Goal: Navigation & Orientation: Go to known website

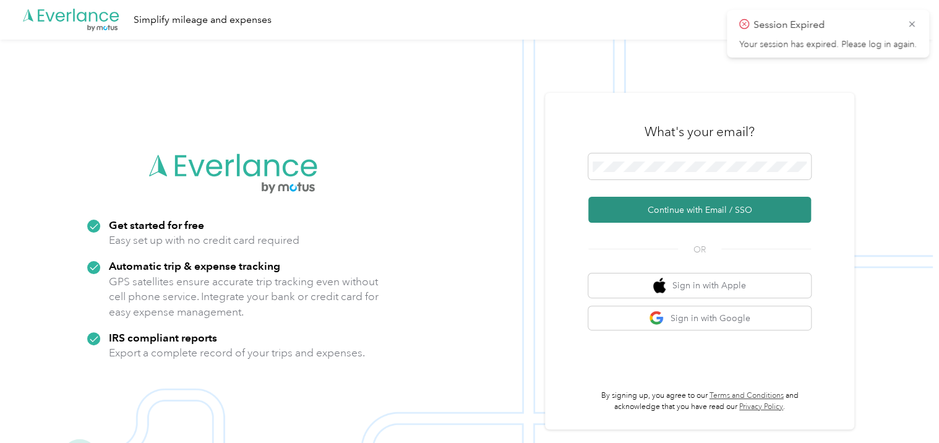
click at [655, 202] on button "Continue with Email / SSO" at bounding box center [699, 210] width 223 height 26
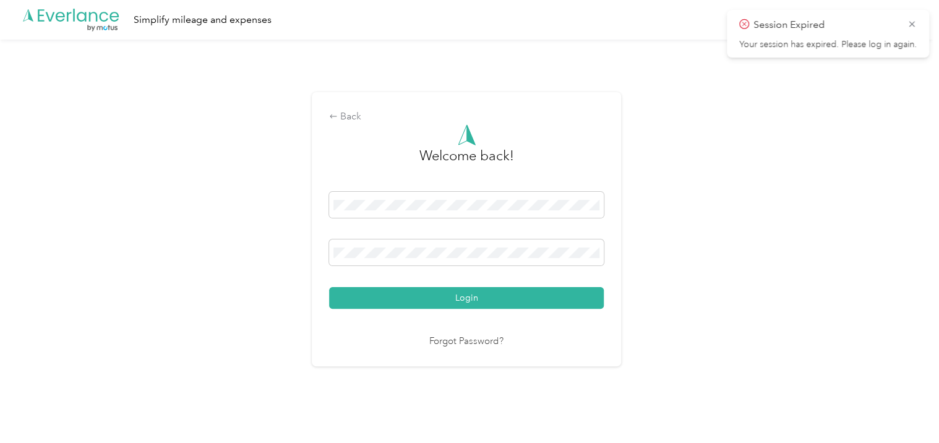
click at [905, 21] on span "Session Expired" at bounding box center [828, 24] width 178 height 15
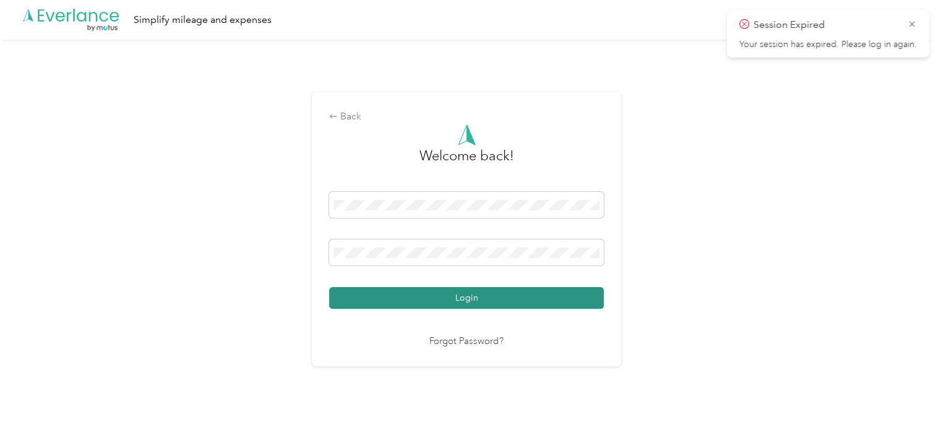
click at [539, 294] on button "Login" at bounding box center [466, 298] width 275 height 22
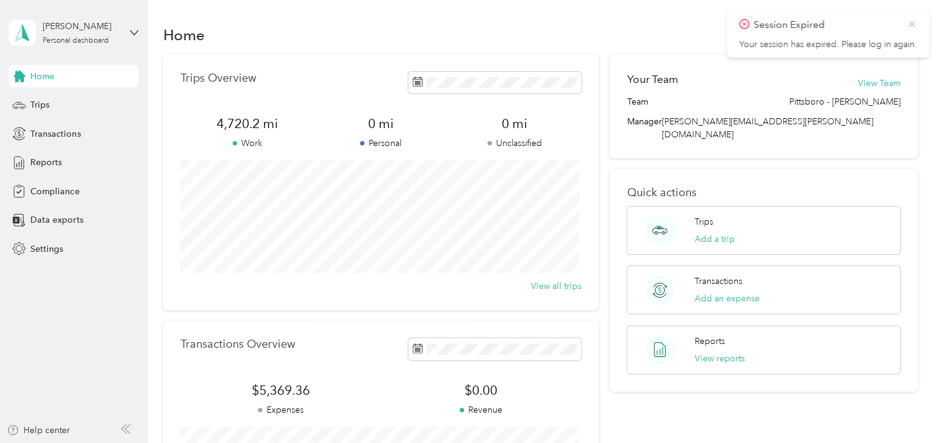
click at [907, 22] on icon at bounding box center [912, 24] width 10 height 11
